Goal: Check status: Check status

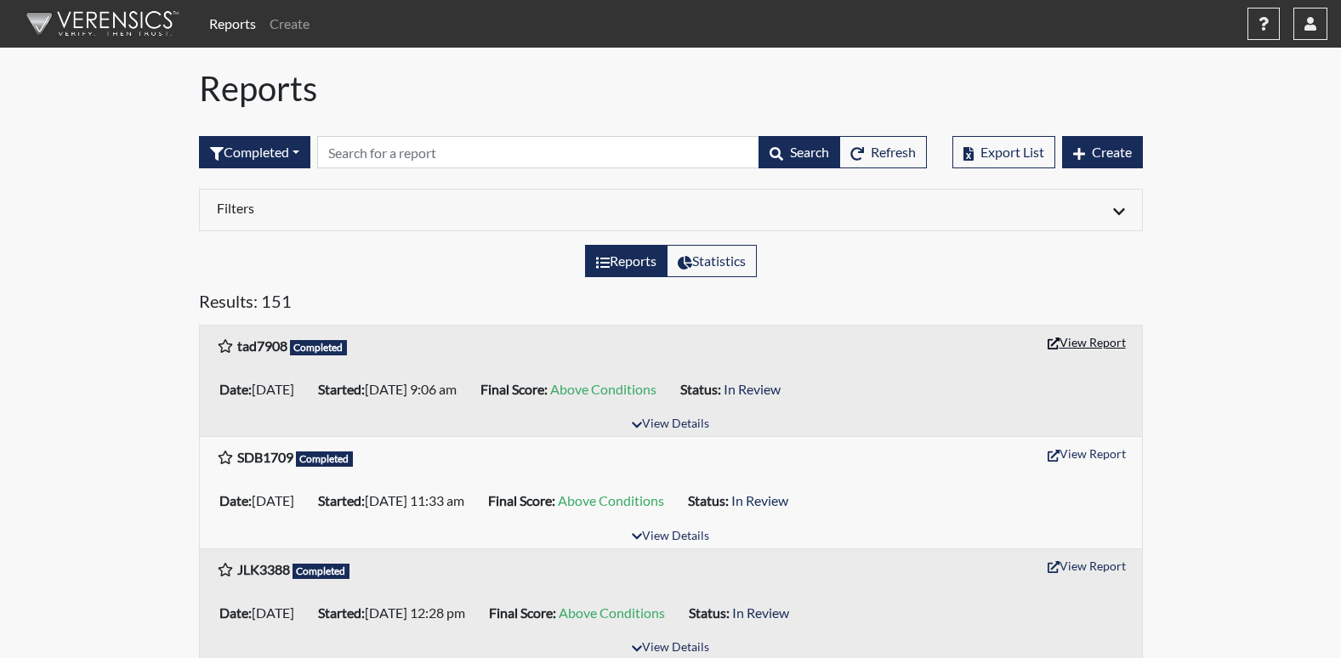
click at [1066, 346] on button "View Report" at bounding box center [1087, 342] width 94 height 26
click at [1307, 26] on icon "button" at bounding box center [1310, 24] width 12 height 14
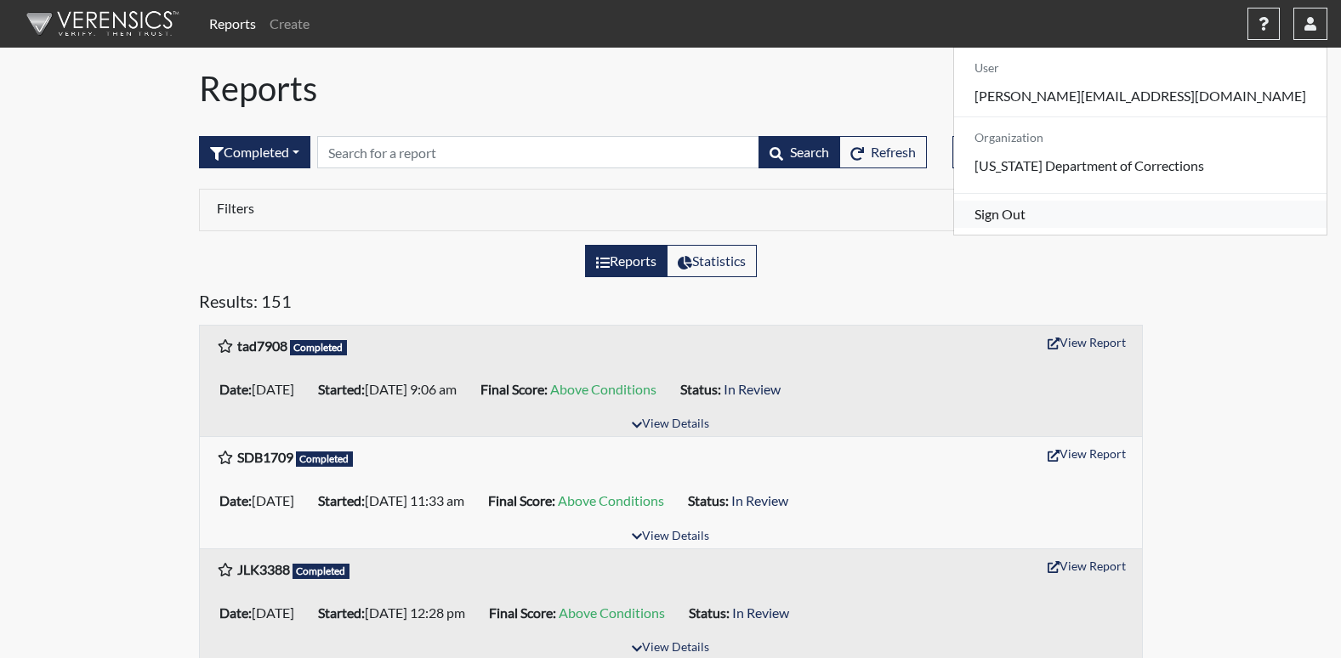
click at [1130, 228] on link "Sign Out" at bounding box center [1140, 214] width 372 height 27
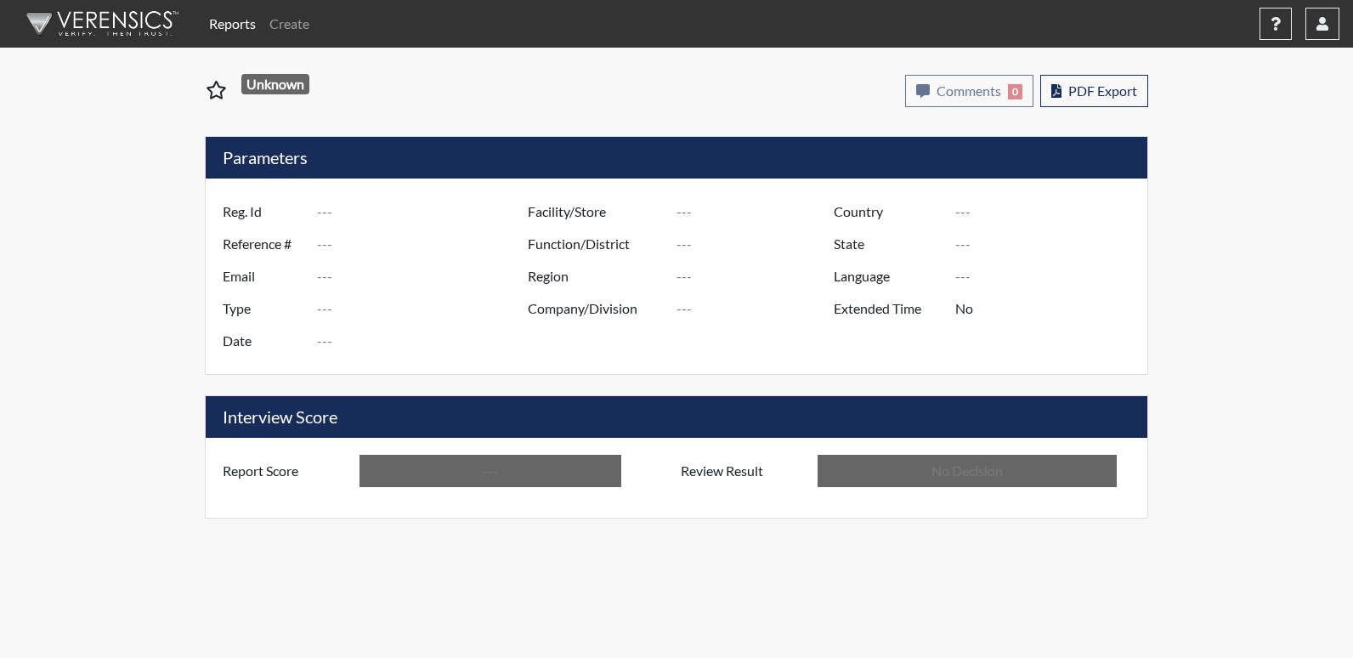
type input "tad7908"
type input "50979"
type input "---"
type input "Corrections Pre-Employment"
type input "Aug 28, 2025"
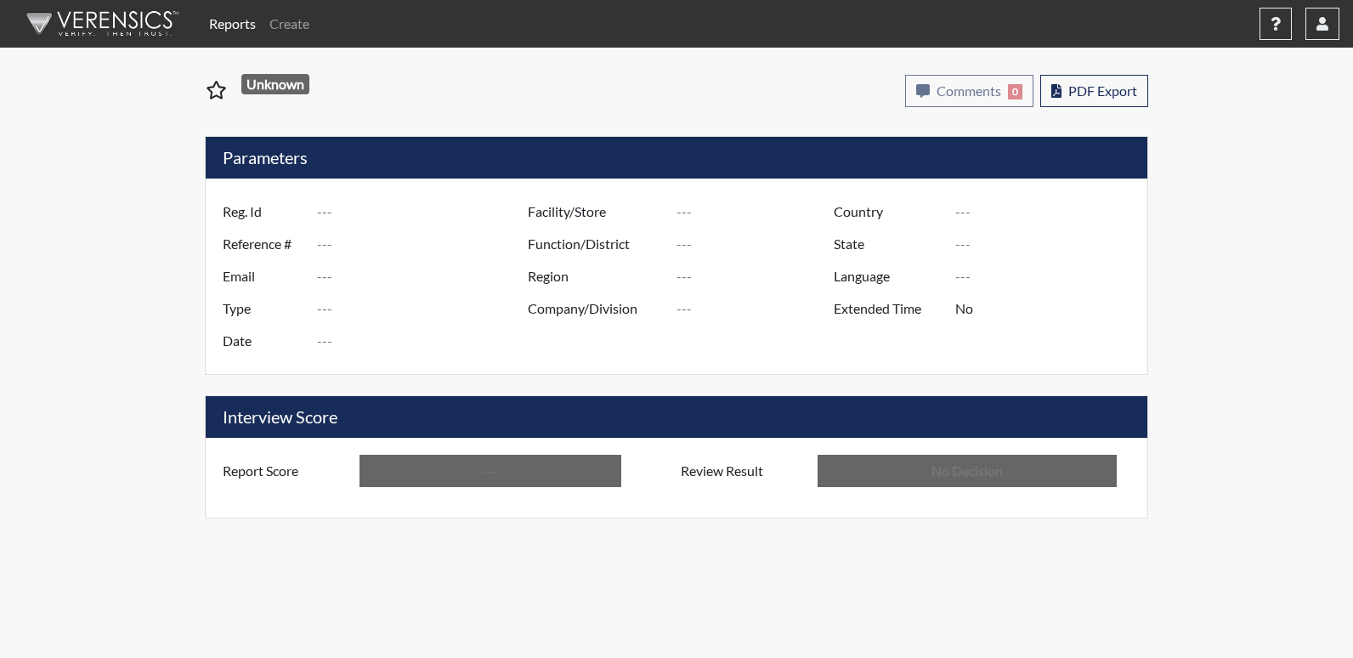
type input "[PERSON_NAME]"
type input "[GEOGRAPHIC_DATA]"
type input "[US_STATE]"
type input "English"
type input "Above Conditions"
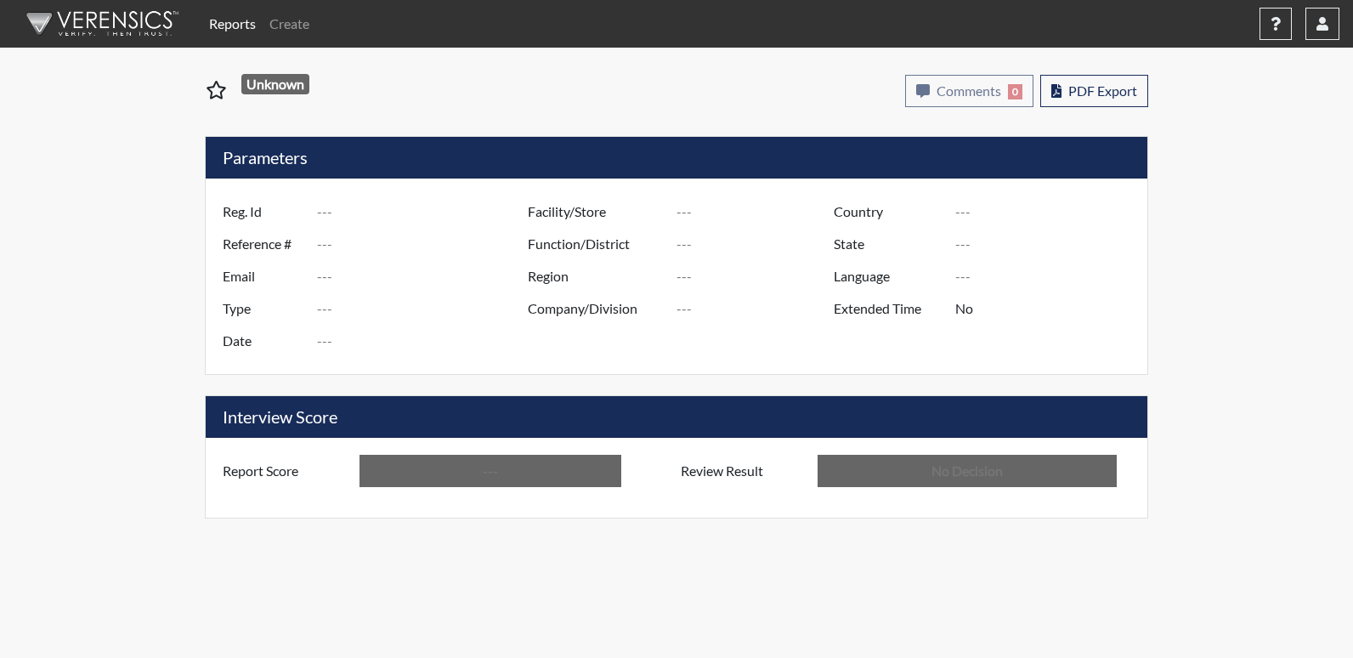
type input "In Review"
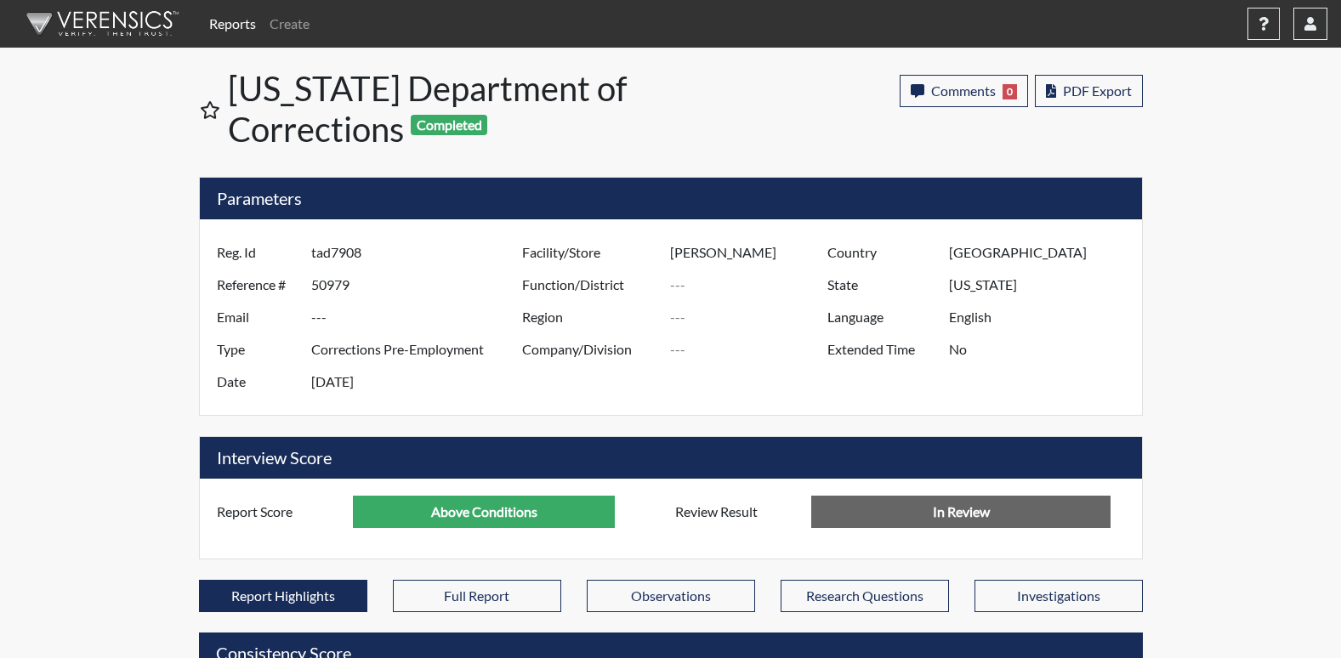
scroll to position [849803, 849379]
click at [1318, 32] on button "button" at bounding box center [1310, 24] width 34 height 32
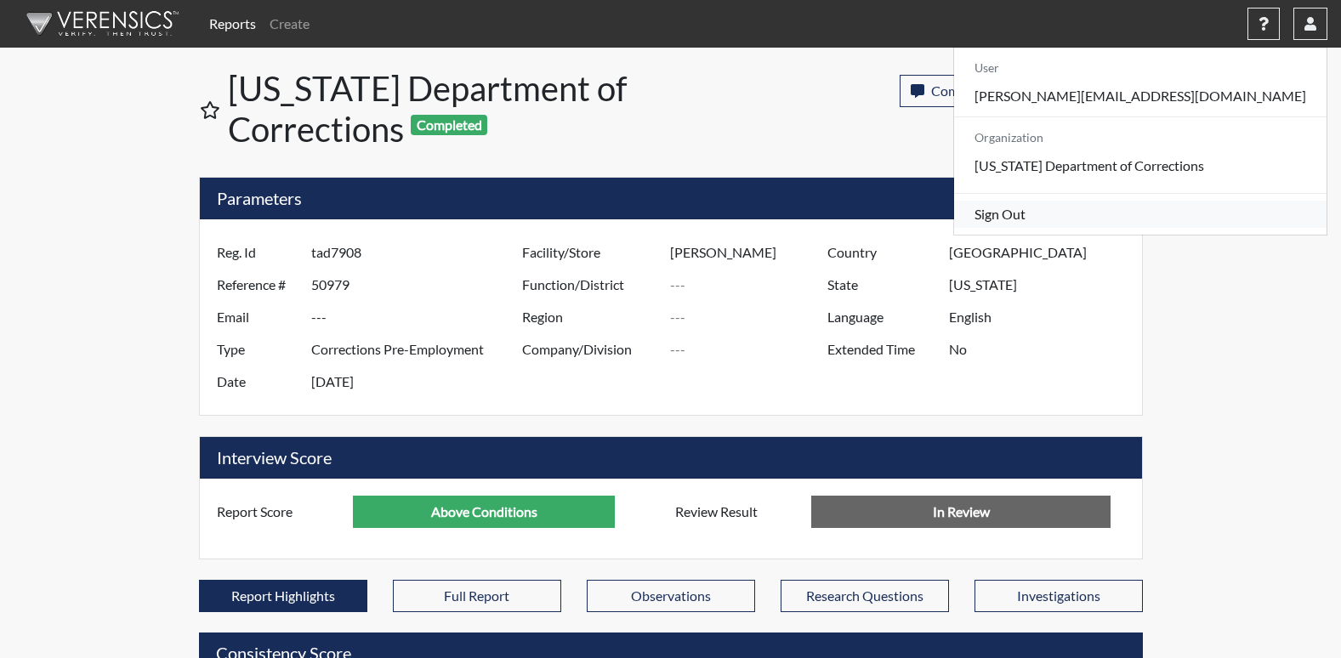
click at [1157, 228] on link "Sign Out" at bounding box center [1140, 214] width 372 height 27
